Goal: Navigation & Orientation: Understand site structure

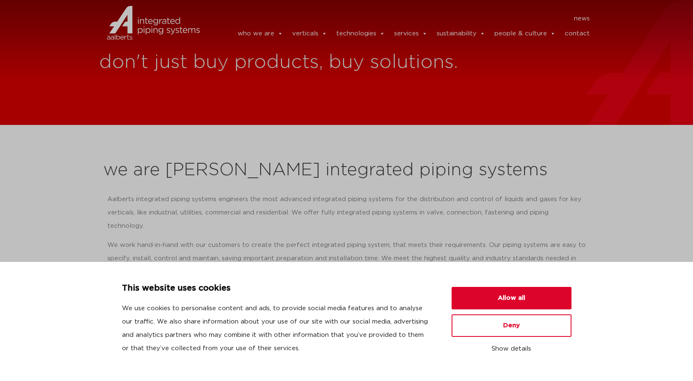
click at [638, 17] on section "news news who we are we are Aalberts integrated piping systems our mission our …" at bounding box center [346, 27] width 693 height 54
click at [635, 8] on section "news news who we are we are Aalberts integrated piping systems our mission our …" at bounding box center [346, 27] width 693 height 54
drag, startPoint x: 638, startPoint y: 19, endPoint x: 642, endPoint y: 17, distance: 4.5
click at [638, 19] on section "news news who we are we are Aalberts integrated piping systems our mission our …" at bounding box center [346, 27] width 693 height 54
click at [654, 20] on section "news news who we are we are Aalberts integrated piping systems our mission our …" at bounding box center [346, 27] width 693 height 54
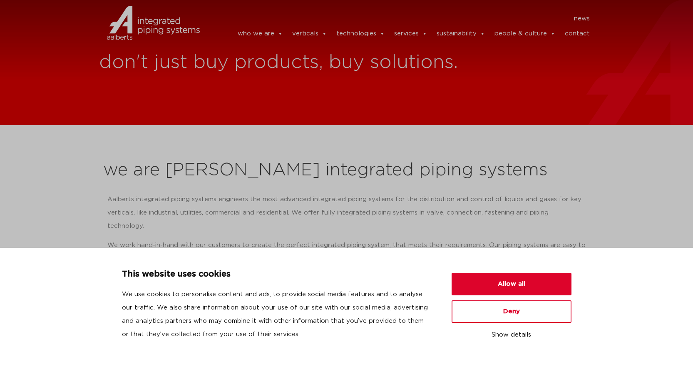
click at [362, 7] on div "news news who we are we are Aalberts integrated piping systems our mission our …" at bounding box center [401, 27] width 386 height 54
